Goal: Task Accomplishment & Management: Manage account settings

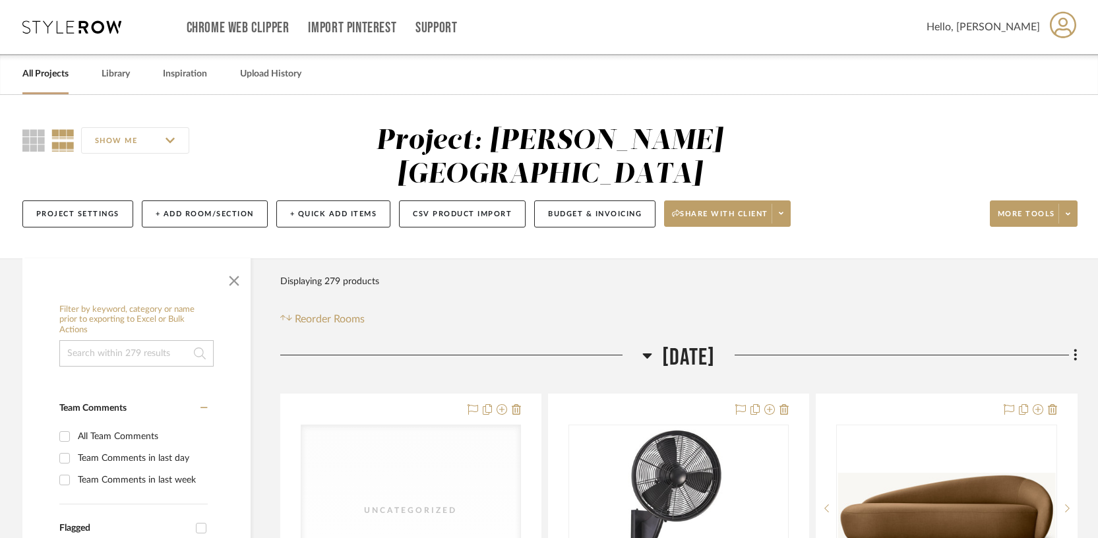
click at [47, 80] on link "All Projects" at bounding box center [45, 74] width 46 height 18
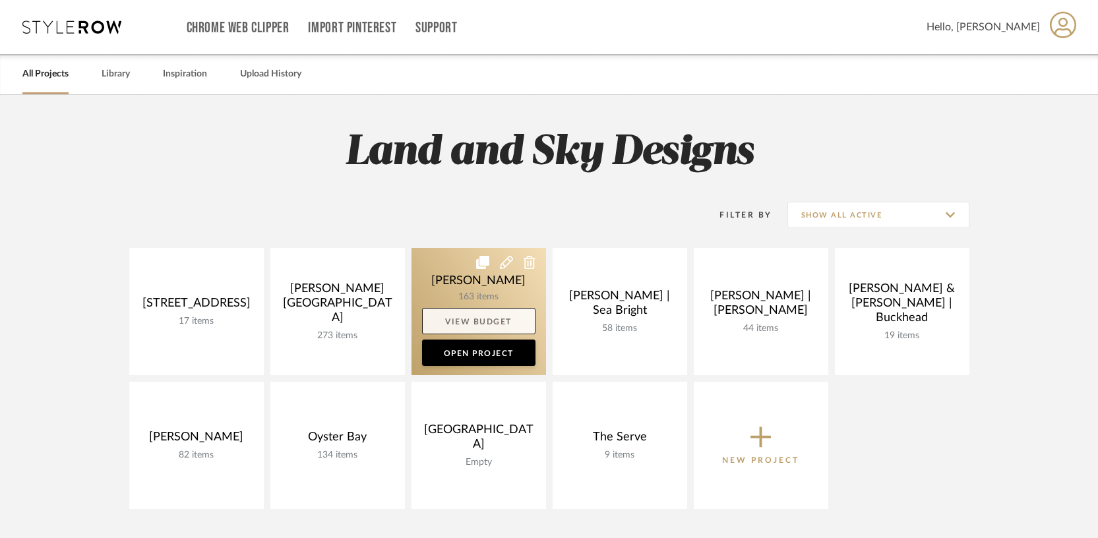
click at [460, 311] on link "View Budget" at bounding box center [478, 321] width 113 height 26
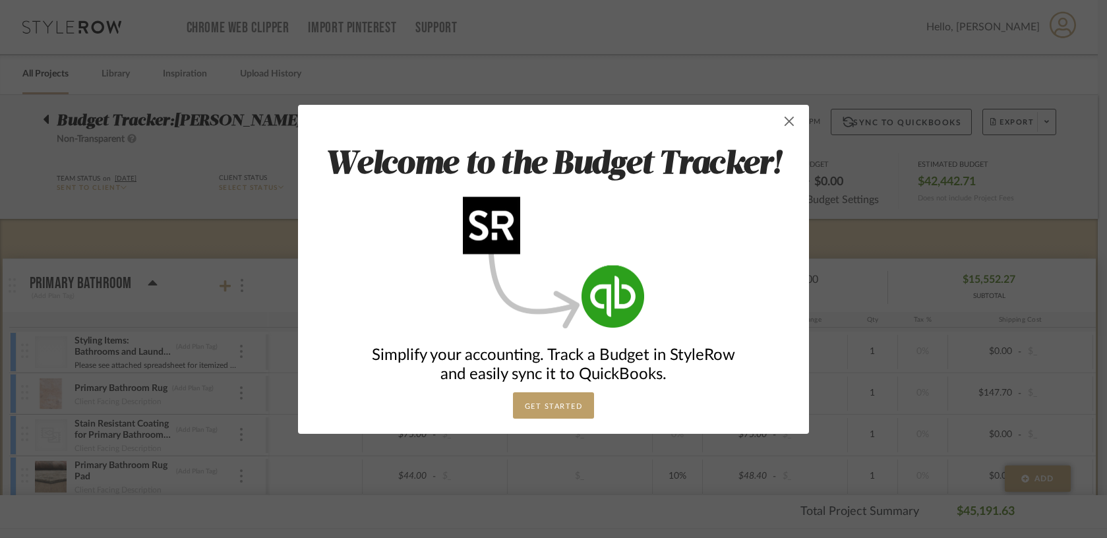
click at [786, 123] on span "button" at bounding box center [789, 121] width 26 height 26
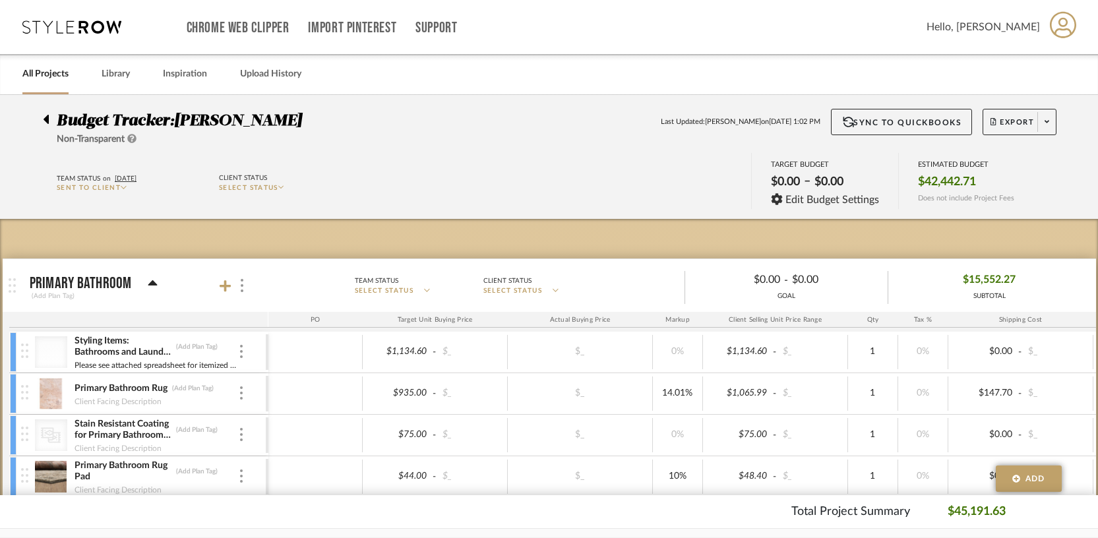
click at [45, 119] on icon at bounding box center [46, 119] width 5 height 9
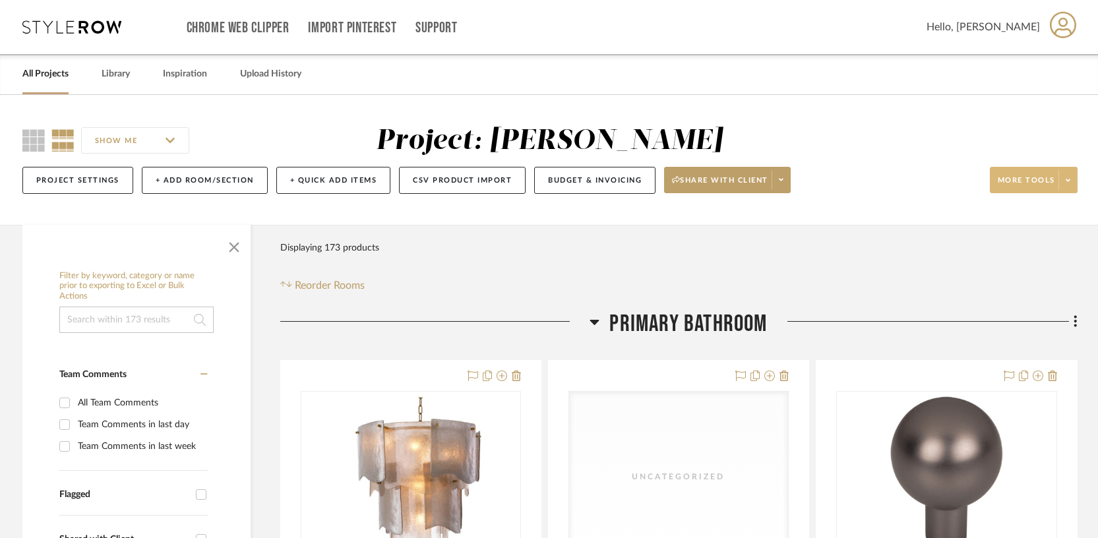
click at [1064, 183] on span at bounding box center [1067, 180] width 18 height 20
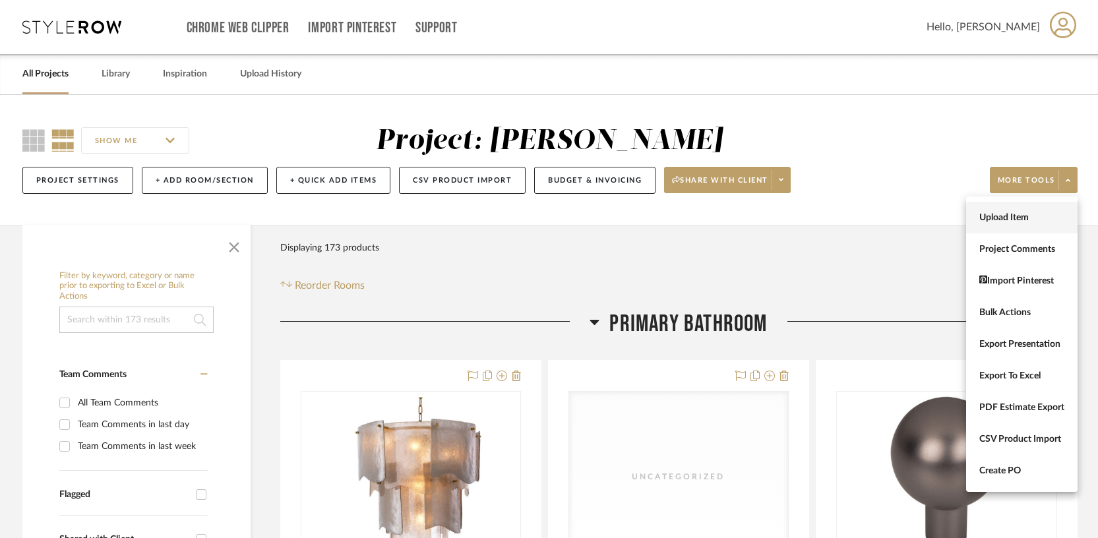
click at [1000, 214] on span "Upload Item" at bounding box center [1021, 217] width 85 height 11
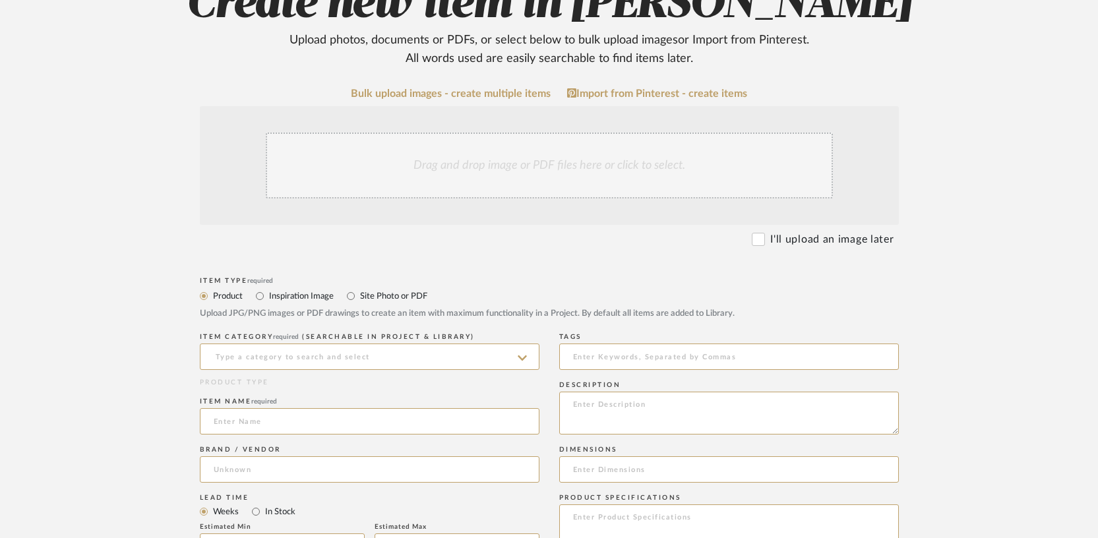
scroll to position [292, 0]
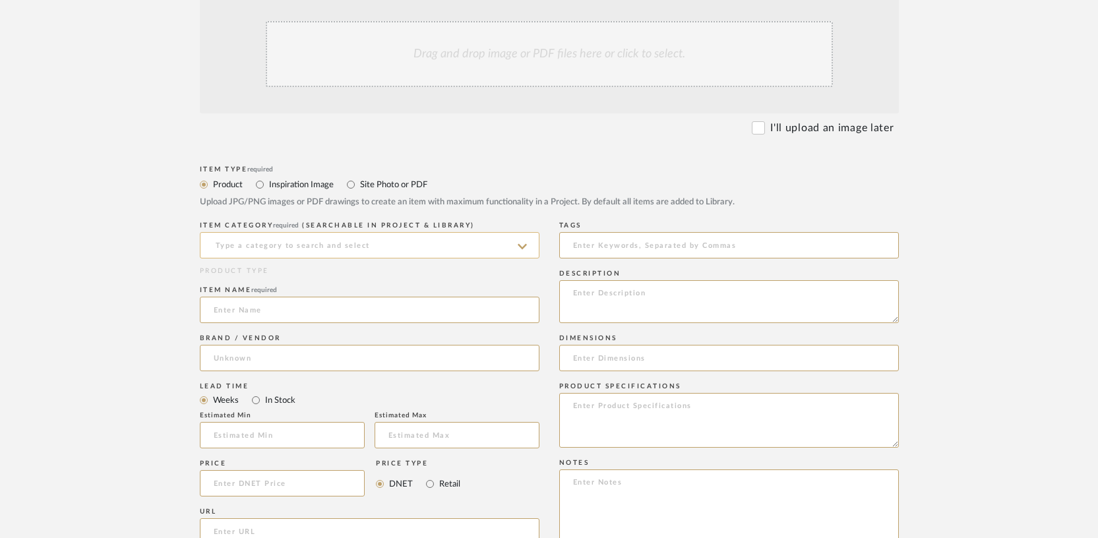
click at [328, 242] on input at bounding box center [370, 245] width 340 height 26
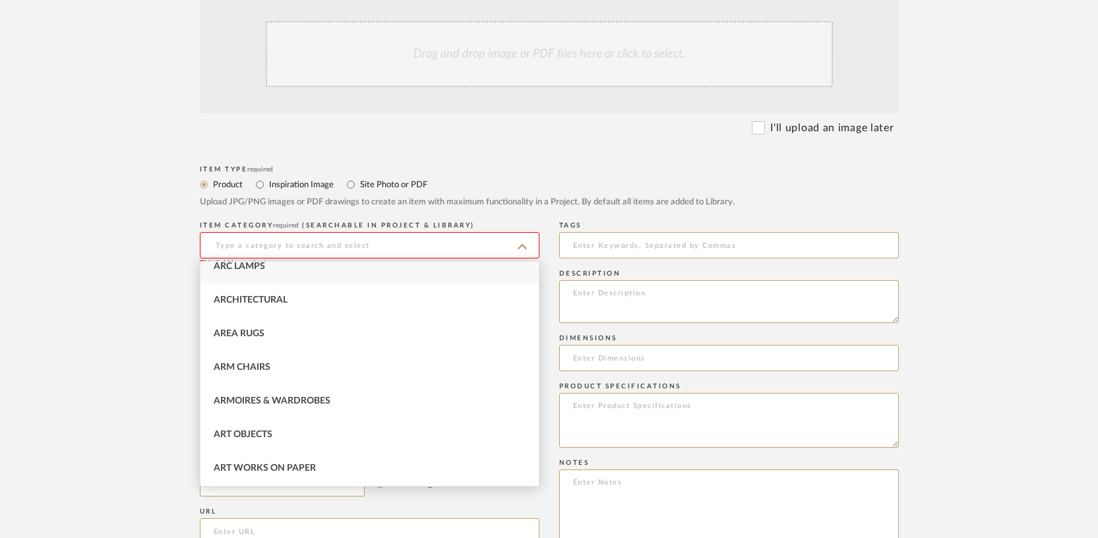
scroll to position [0, 0]
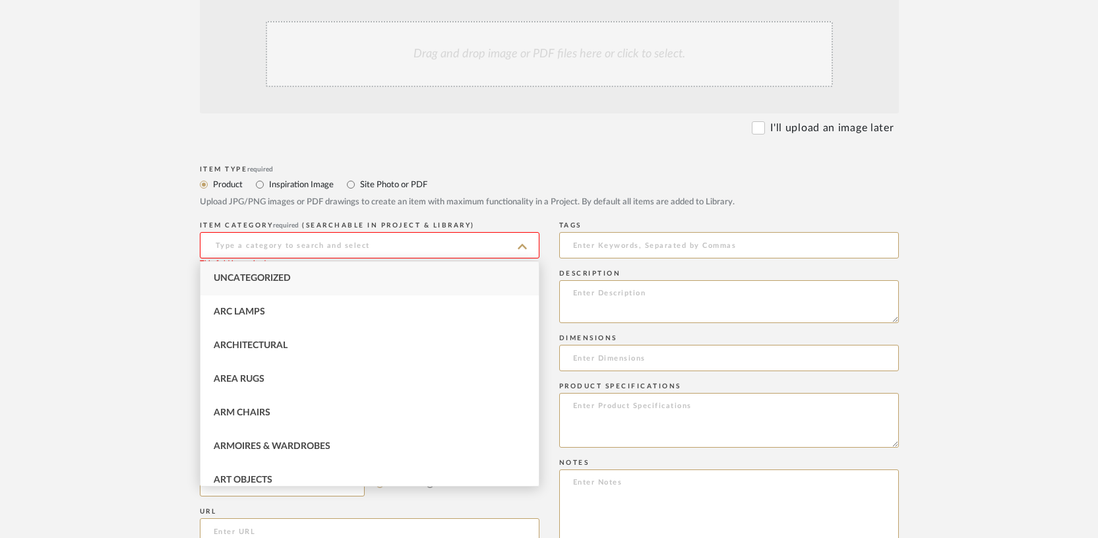
click at [261, 279] on span "Uncategorized" at bounding box center [252, 278] width 77 height 9
type input "Uncategorized"
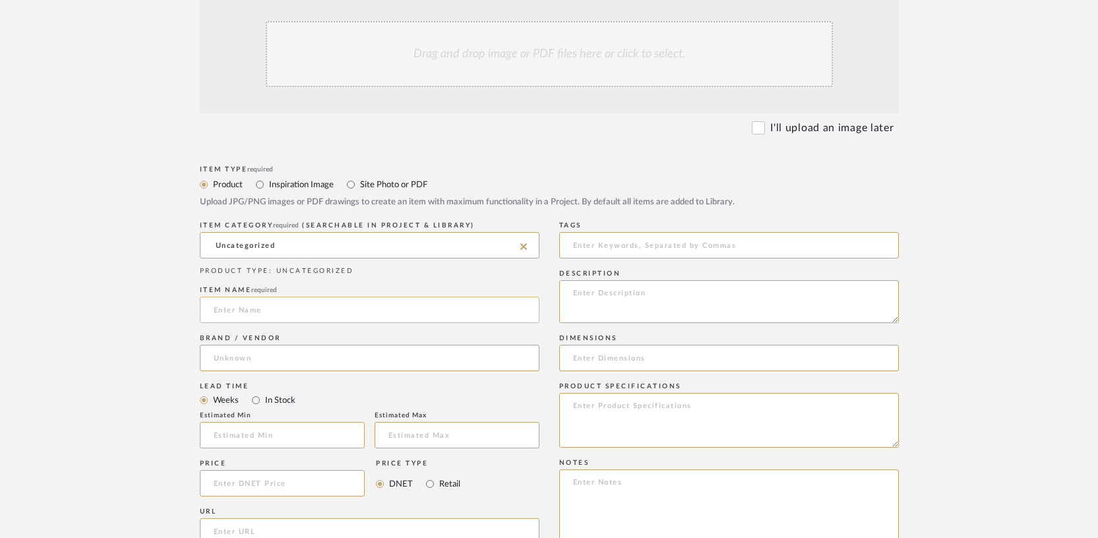
click at [250, 314] on input at bounding box center [370, 310] width 340 height 26
type input "Rug Samples"
click at [255, 352] on input at bounding box center [370, 358] width 340 height 26
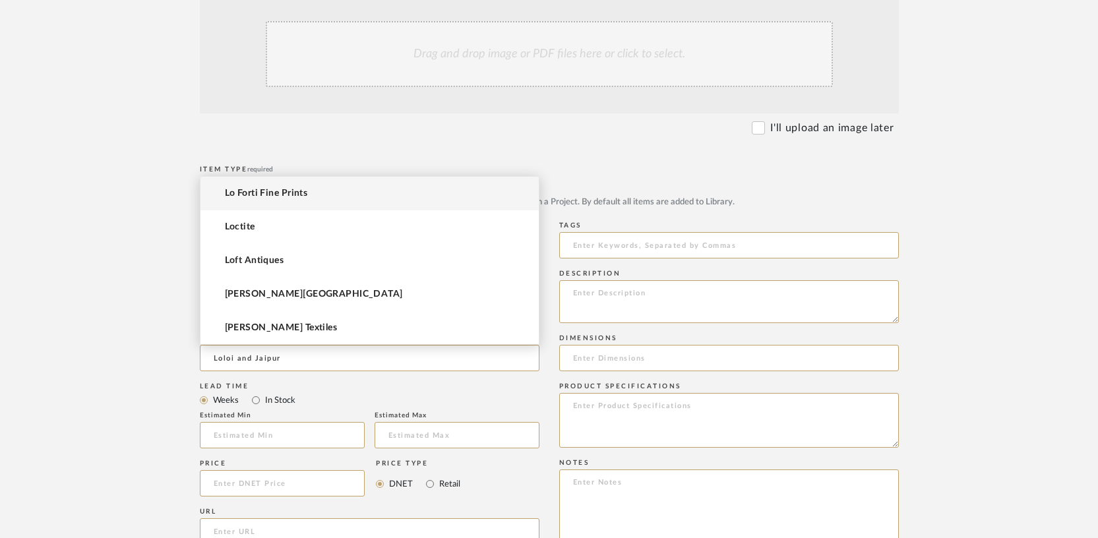
type input "Loloi and Jaipur"
click at [309, 378] on div "Brand / Vendor Loloi and Jaipur" at bounding box center [370, 355] width 340 height 48
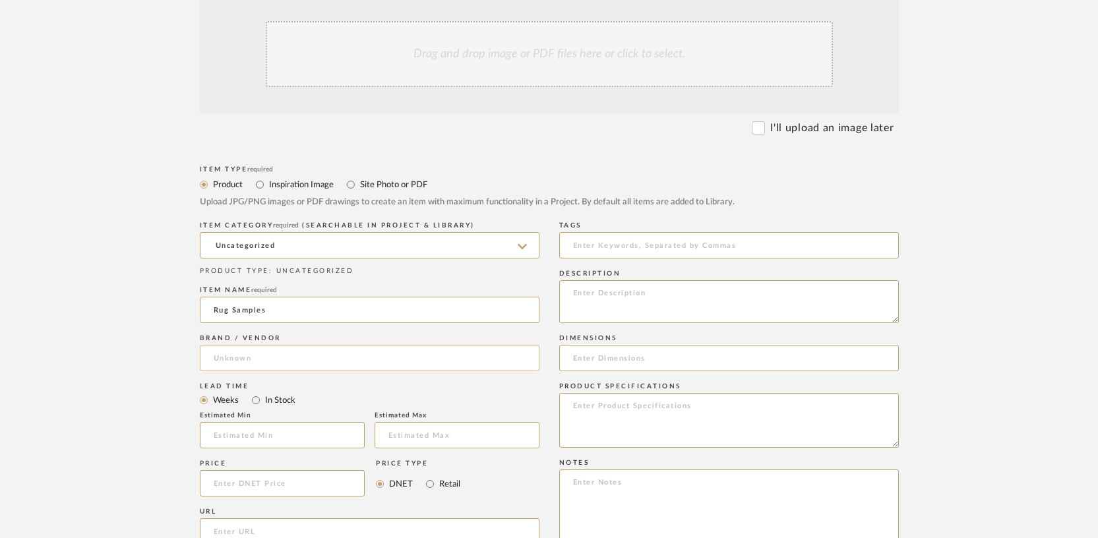
click at [277, 360] on input at bounding box center [370, 358] width 340 height 26
type input "l"
type input "jaipur"
click at [301, 382] on div "Lead Time" at bounding box center [370, 386] width 340 height 8
click at [330, 356] on input at bounding box center [370, 358] width 340 height 26
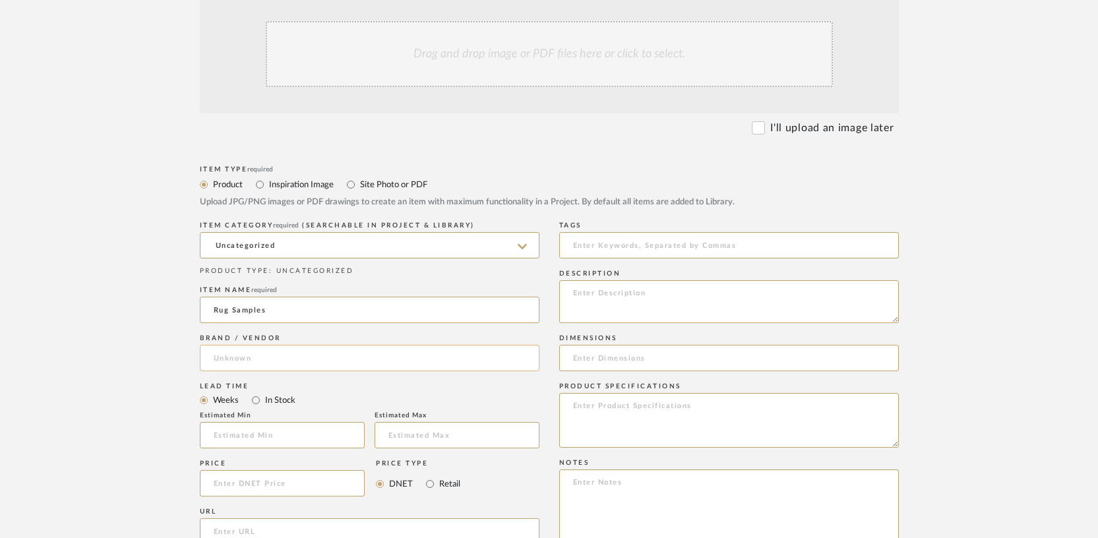
type input "K"
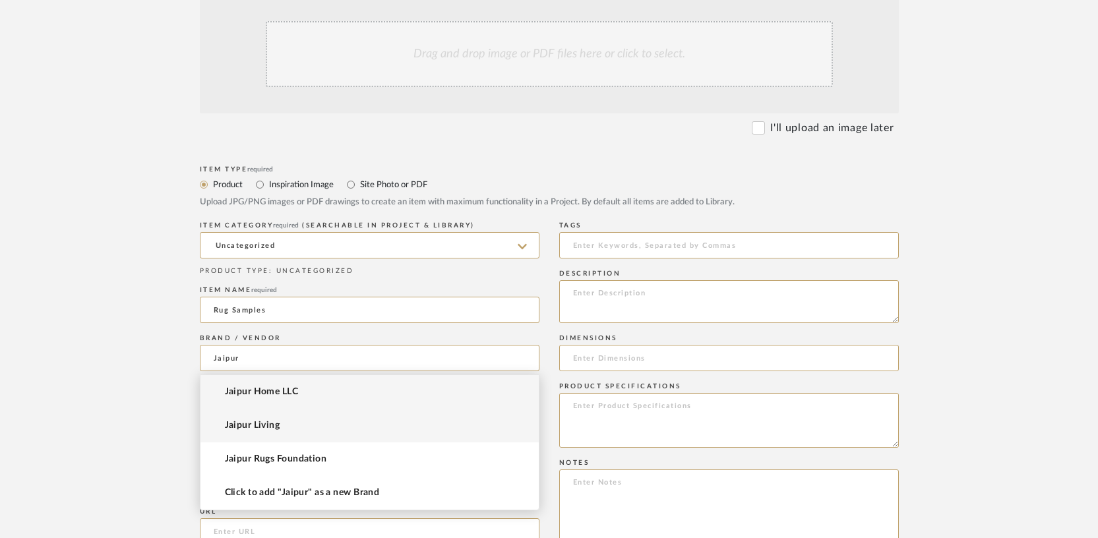
click at [274, 423] on span "Jaipur Living" at bounding box center [252, 425] width 55 height 11
type input "Jaipur Living"
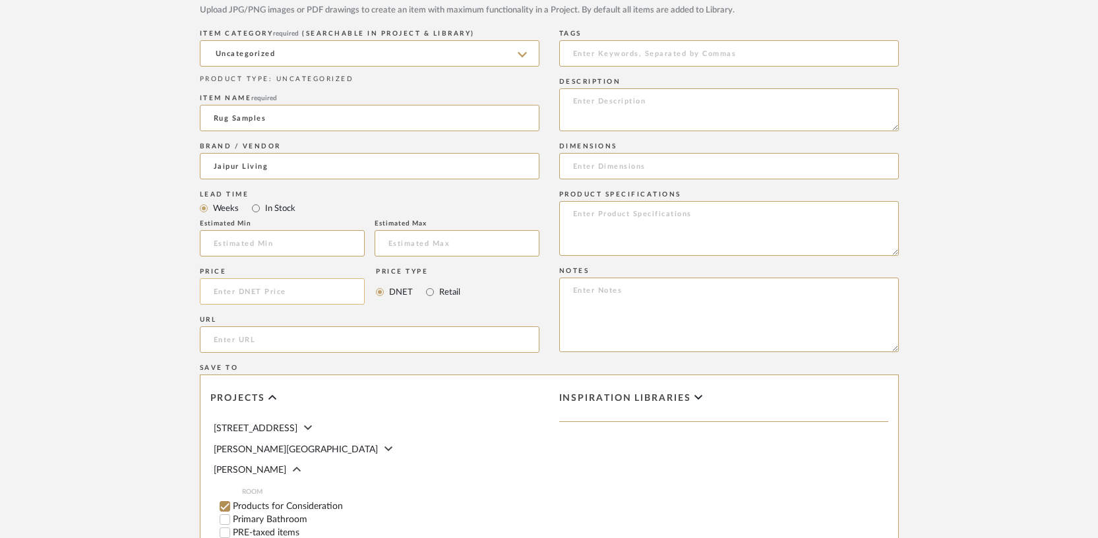
scroll to position [485, 0]
click at [282, 292] on input at bounding box center [282, 290] width 165 height 26
type input "$40.00"
click at [498, 302] on div "Price $40.00 Price Type DNET Retail" at bounding box center [370, 287] width 340 height 48
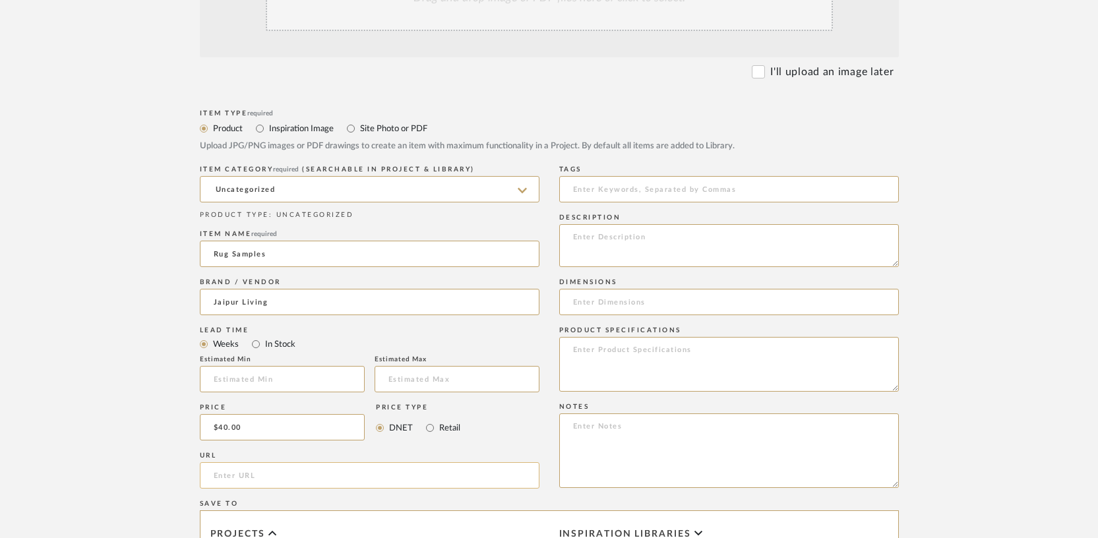
scroll to position [345, 0]
click at [598, 436] on textarea at bounding box center [729, 453] width 340 height 75
drag, startPoint x: 701, startPoint y: 429, endPoint x: 533, endPoint y: 433, distance: 168.2
click at [533, 434] on div "Item Type required Product Inspiration Image Site Photo or PDF Upload JPG/PNG i…" at bounding box center [549, 494] width 699 height 770
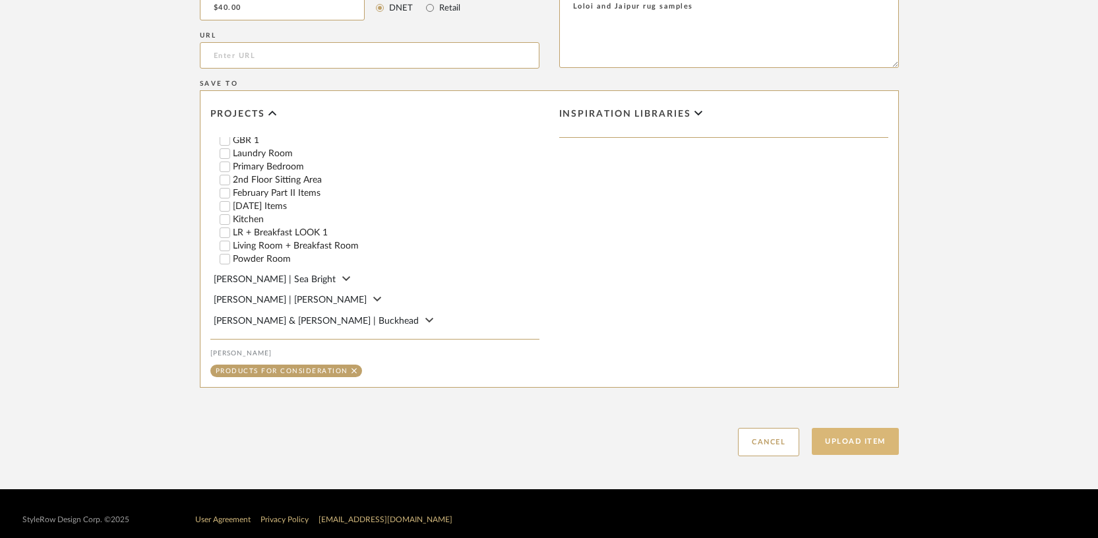
scroll to position [781, 0]
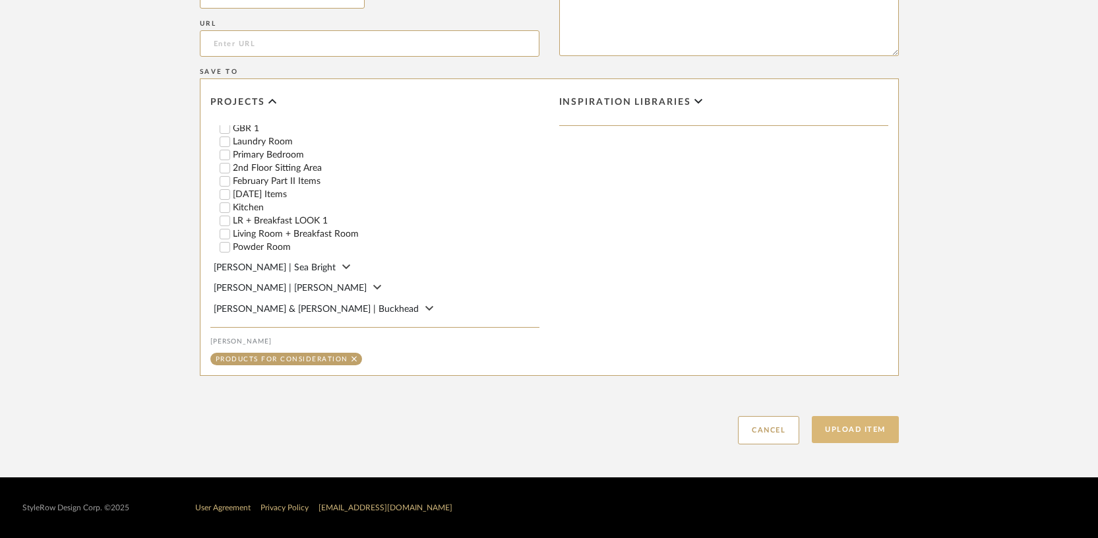
type textarea "Loloi and Jaipur rug samples"
click at [849, 427] on button "Upload Item" at bounding box center [855, 429] width 87 height 27
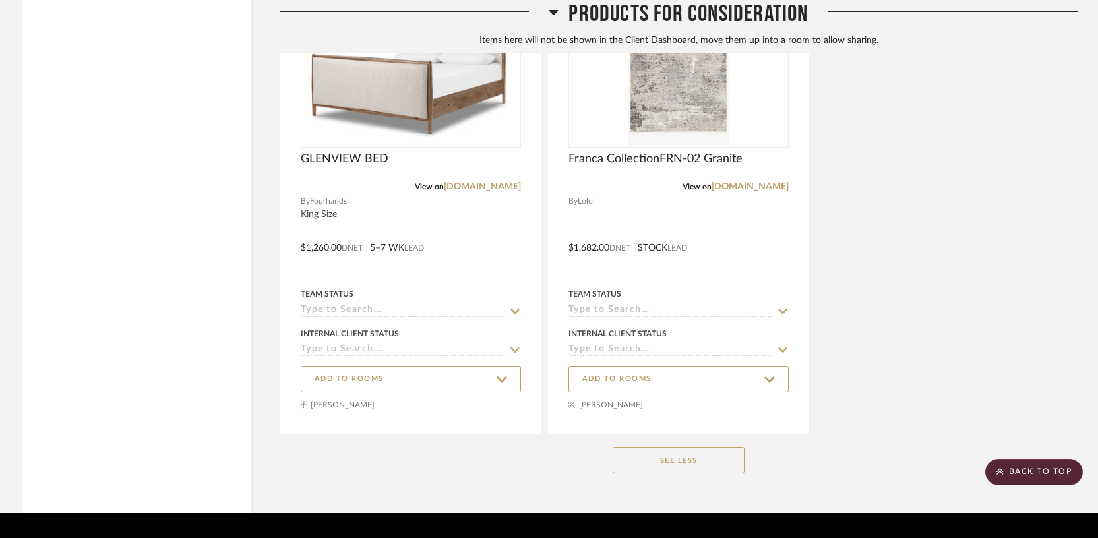
scroll to position [23018, 0]
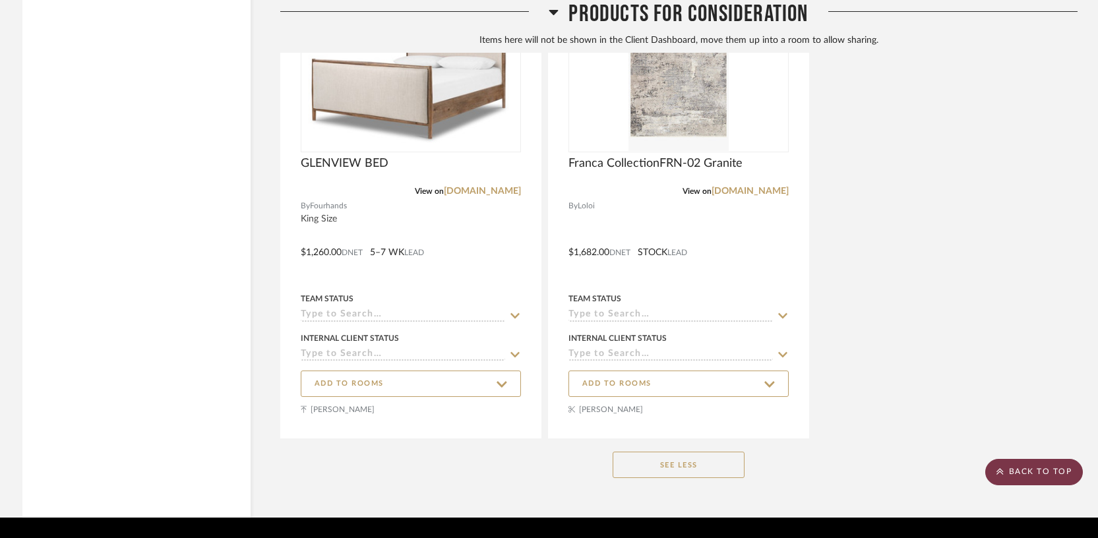
click at [1002, 475] on icon at bounding box center [999, 471] width 7 height 8
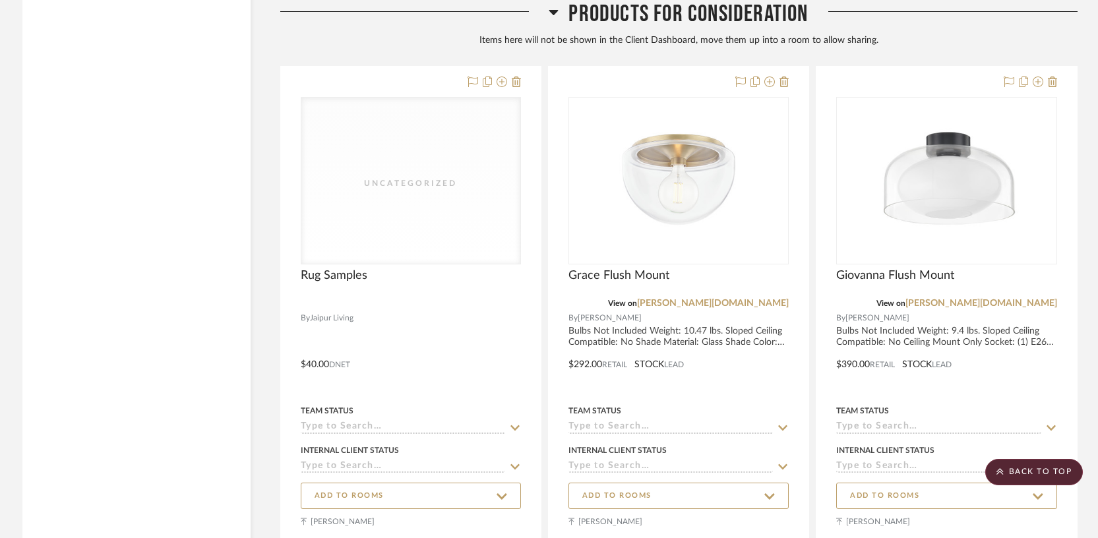
scroll to position [24153, 0]
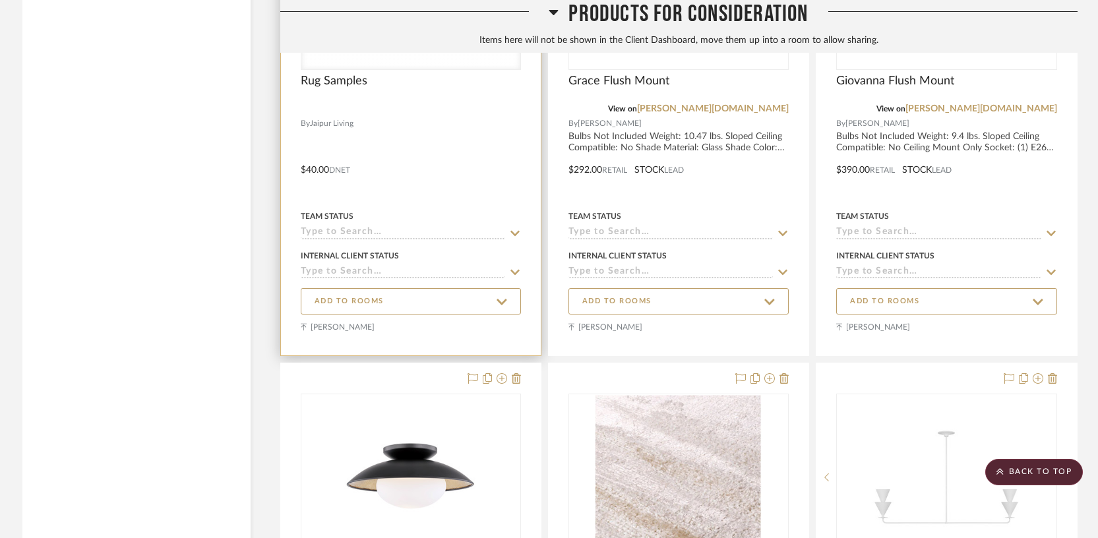
click at [441, 136] on div at bounding box center [411, 113] width 260 height 483
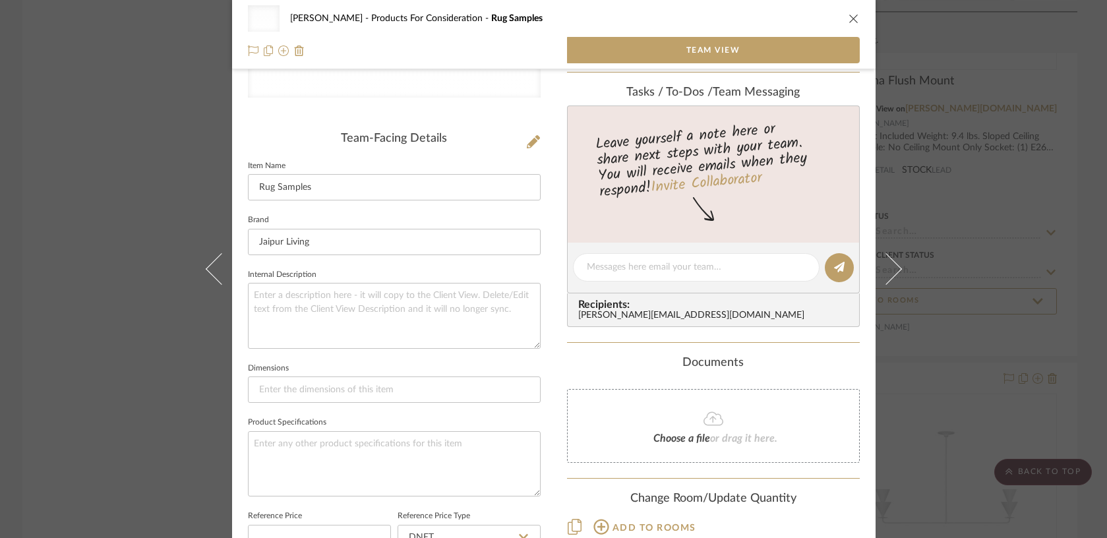
scroll to position [364, 0]
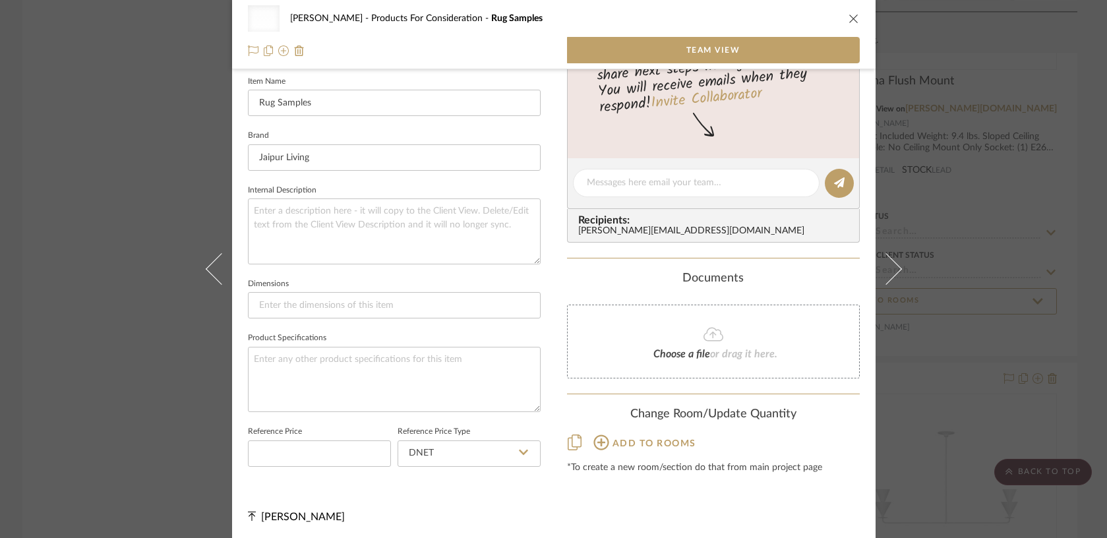
click at [652, 419] on div "Change Room/Update Quantity" at bounding box center [713, 414] width 293 height 15
click at [676, 412] on div "Change Room/Update Quantity" at bounding box center [713, 414] width 293 height 15
click at [643, 465] on div "*To create a new room/section do that from main project page" at bounding box center [713, 468] width 293 height 11
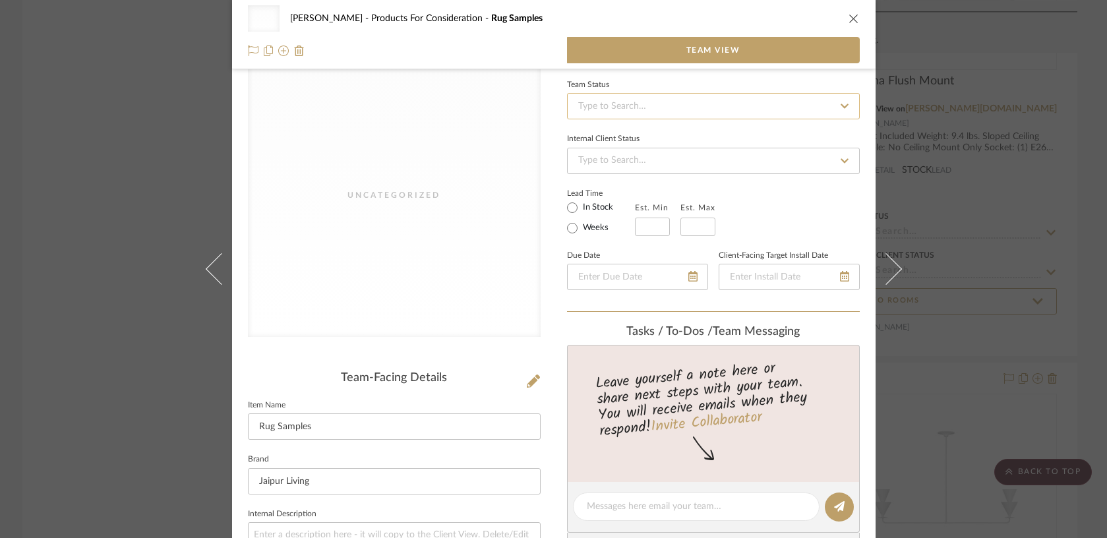
scroll to position [42, 0]
click at [849, 21] on icon "close" at bounding box center [854, 18] width 11 height 11
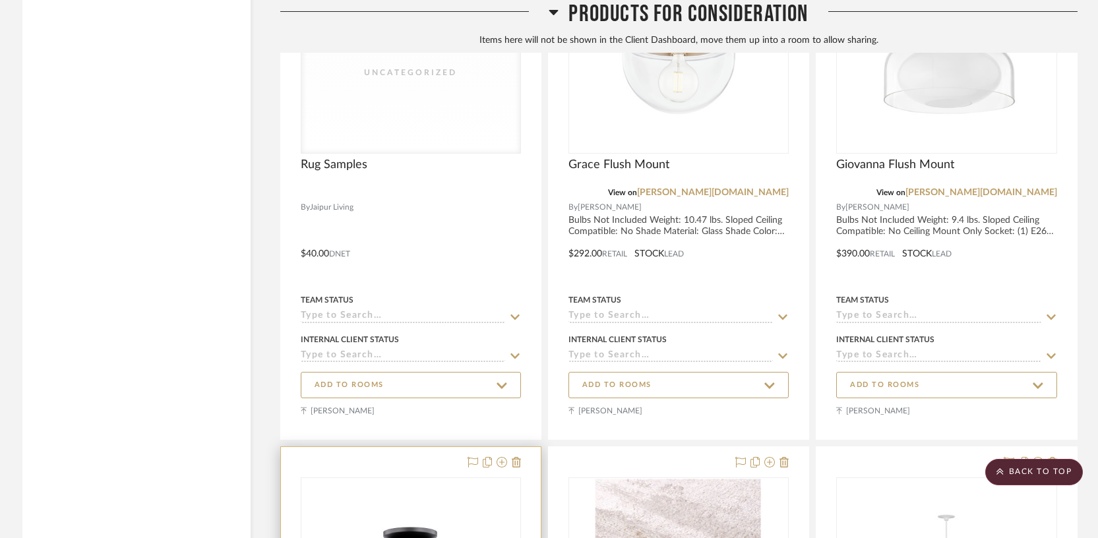
scroll to position [23927, 0]
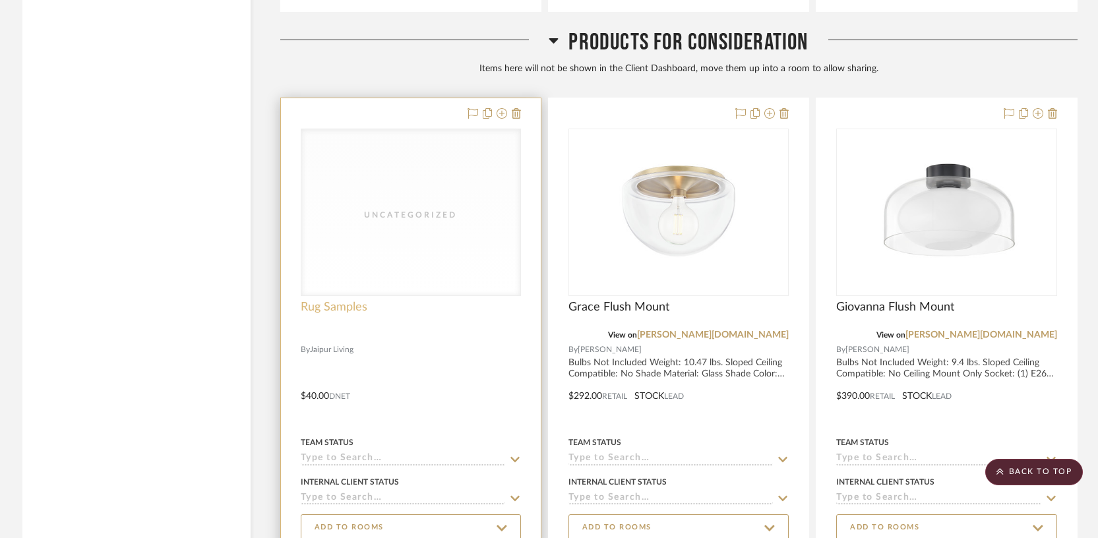
click at [343, 300] on span "Rug Samples" at bounding box center [334, 307] width 67 height 15
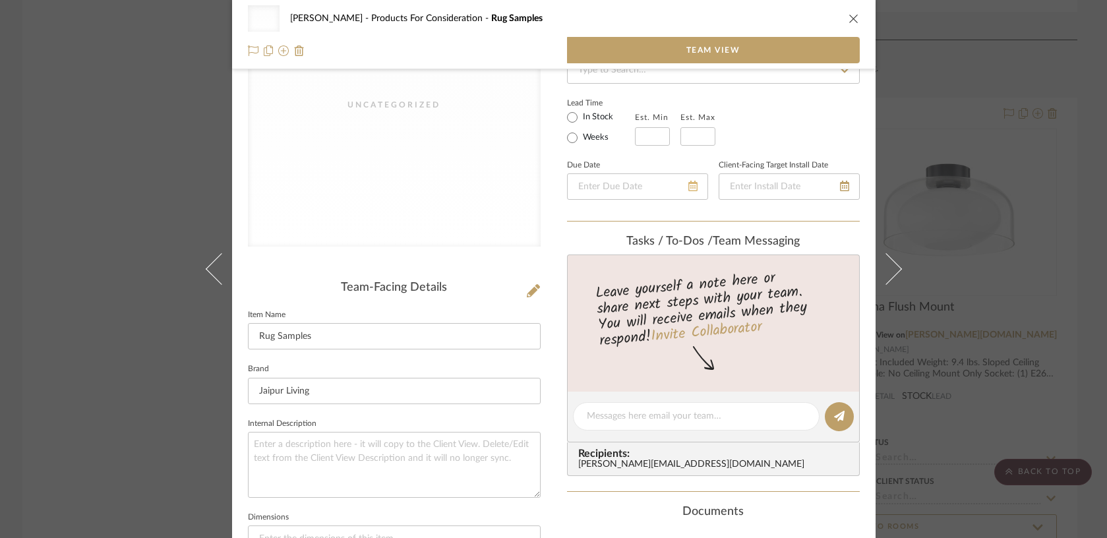
scroll to position [364, 0]
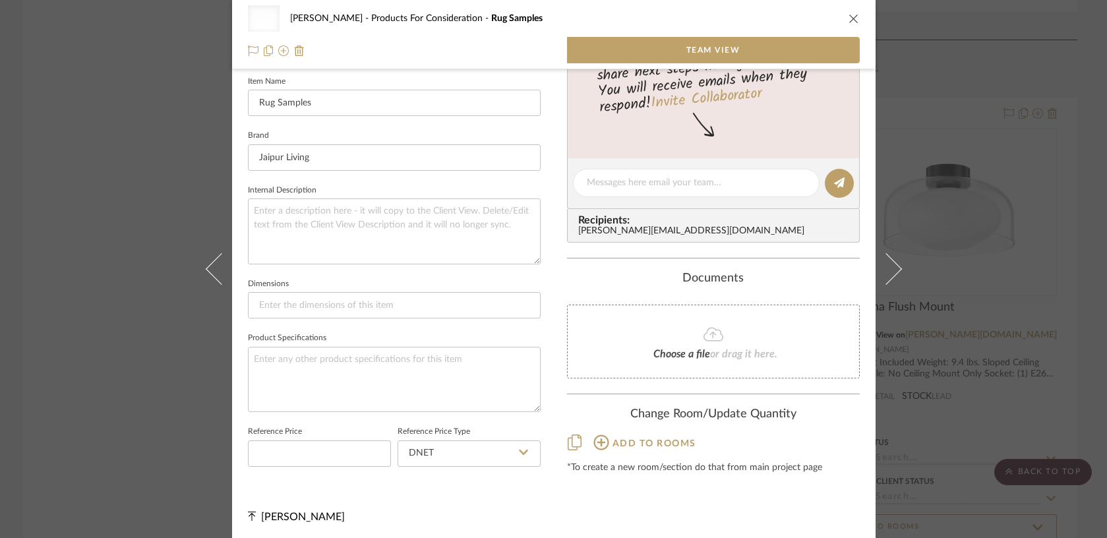
click at [599, 444] on icon at bounding box center [601, 443] width 16 height 16
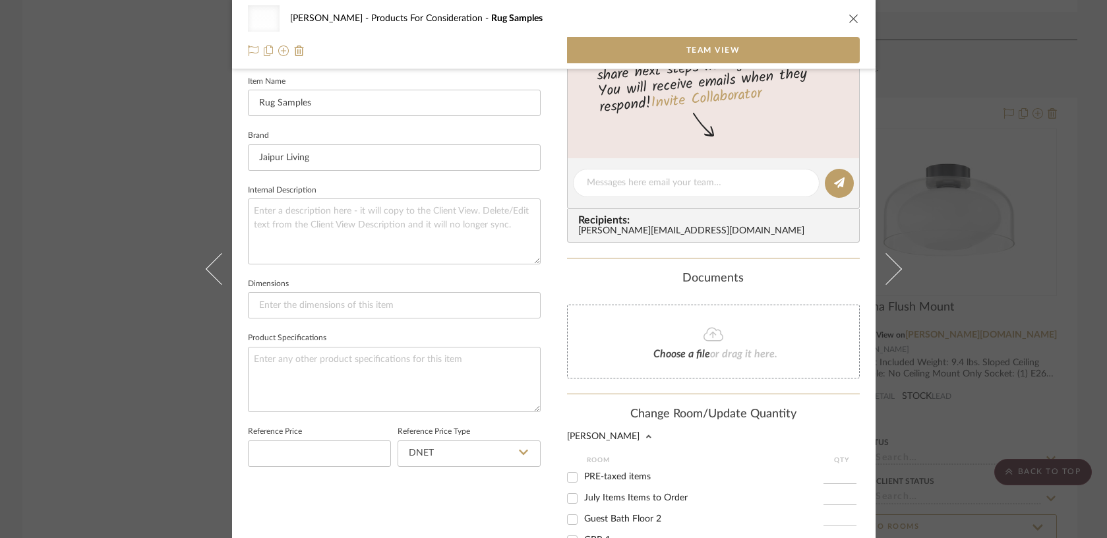
scroll to position [15, 0]
click at [568, 482] on input "PRE-taxed items" at bounding box center [572, 481] width 21 height 21
checkbox input "true"
type input "1"
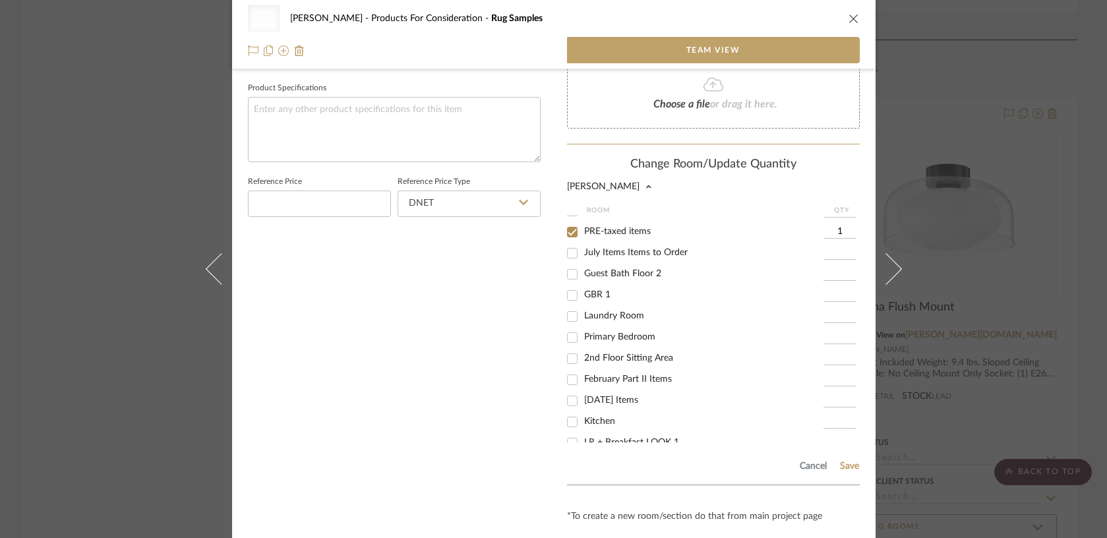
scroll to position [79, 0]
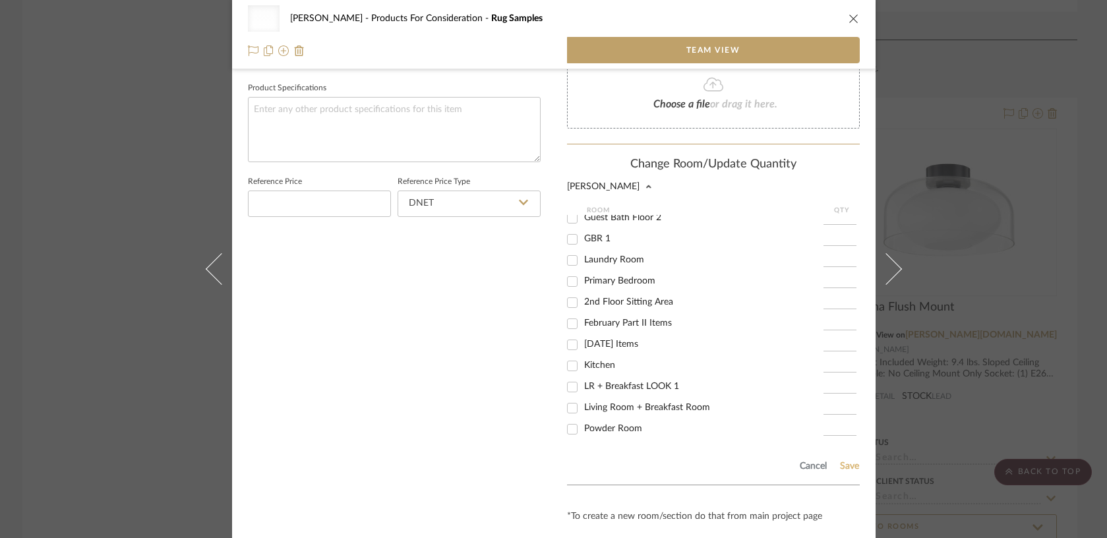
click at [845, 466] on button "Save" at bounding box center [849, 466] width 20 height 11
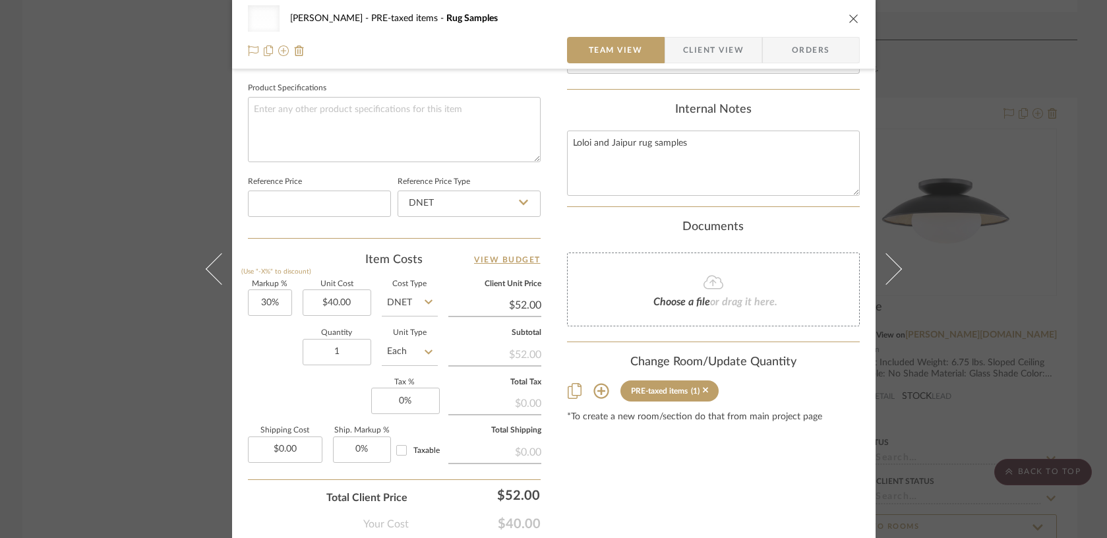
click at [942, 243] on div "Uncategorized [PERSON_NAME] PRE-taxed items Rug Samples Team View Client View O…" at bounding box center [553, 269] width 1107 height 538
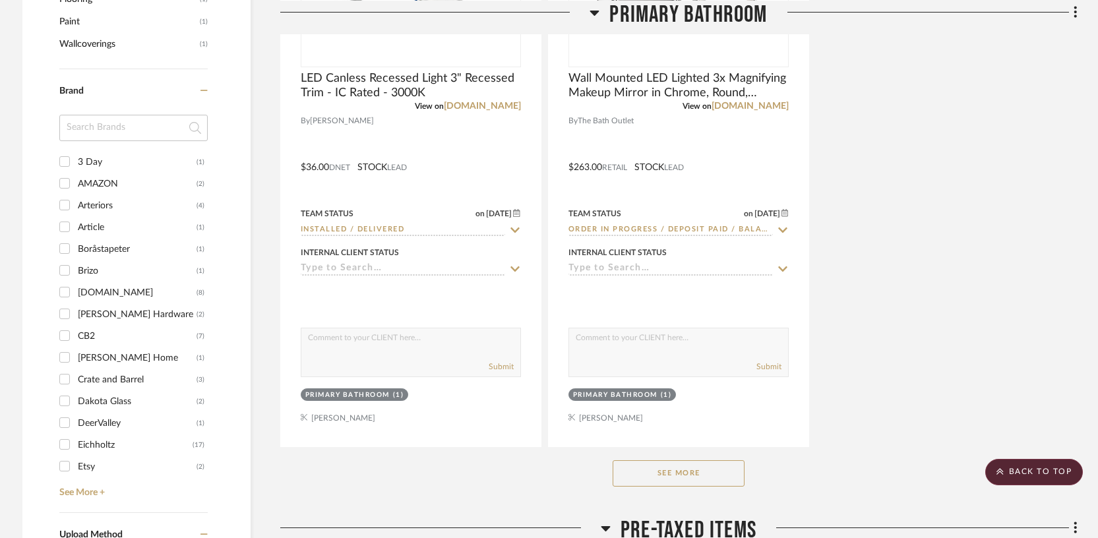
scroll to position [0, 0]
